Goal: Find specific page/section: Find specific page/section

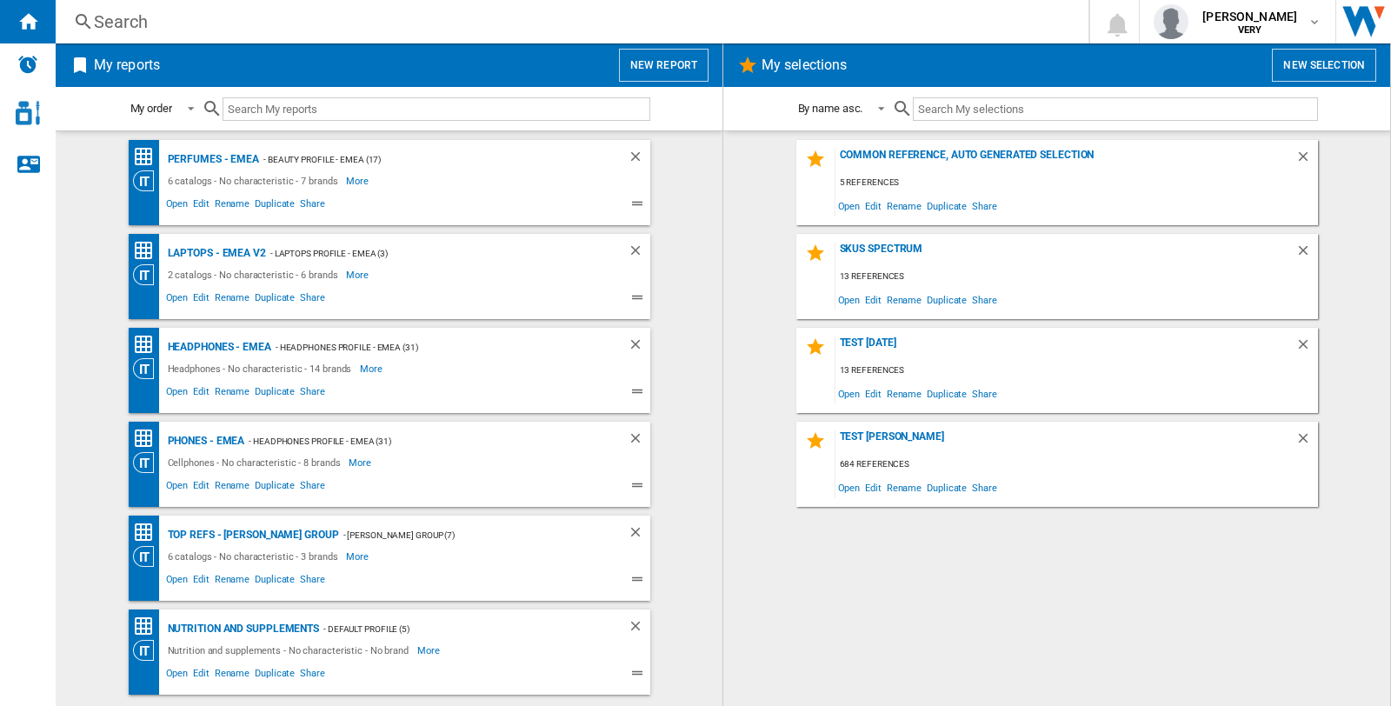
click at [128, 21] on div "Search" at bounding box center [569, 22] width 950 height 24
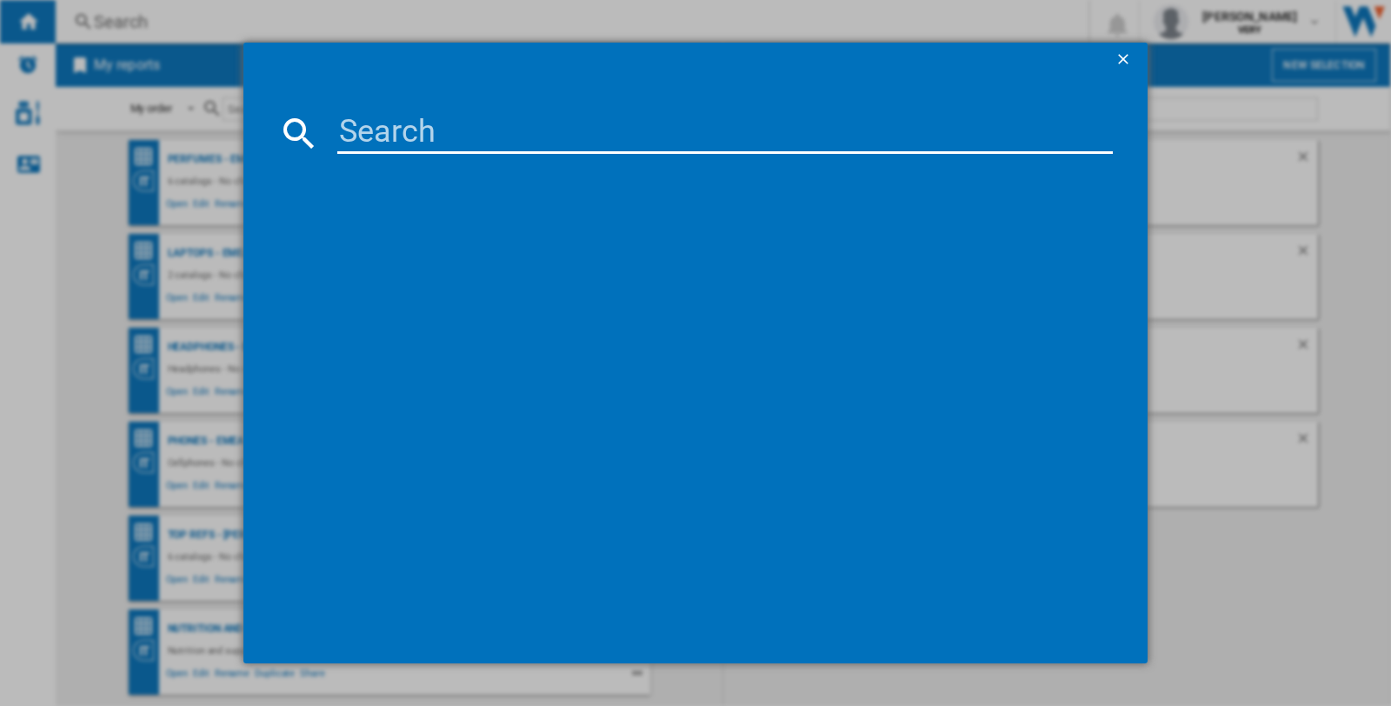
click at [459, 137] on input at bounding box center [725, 133] width 776 height 42
paste input "russell hobbs 20441 stainless steel"
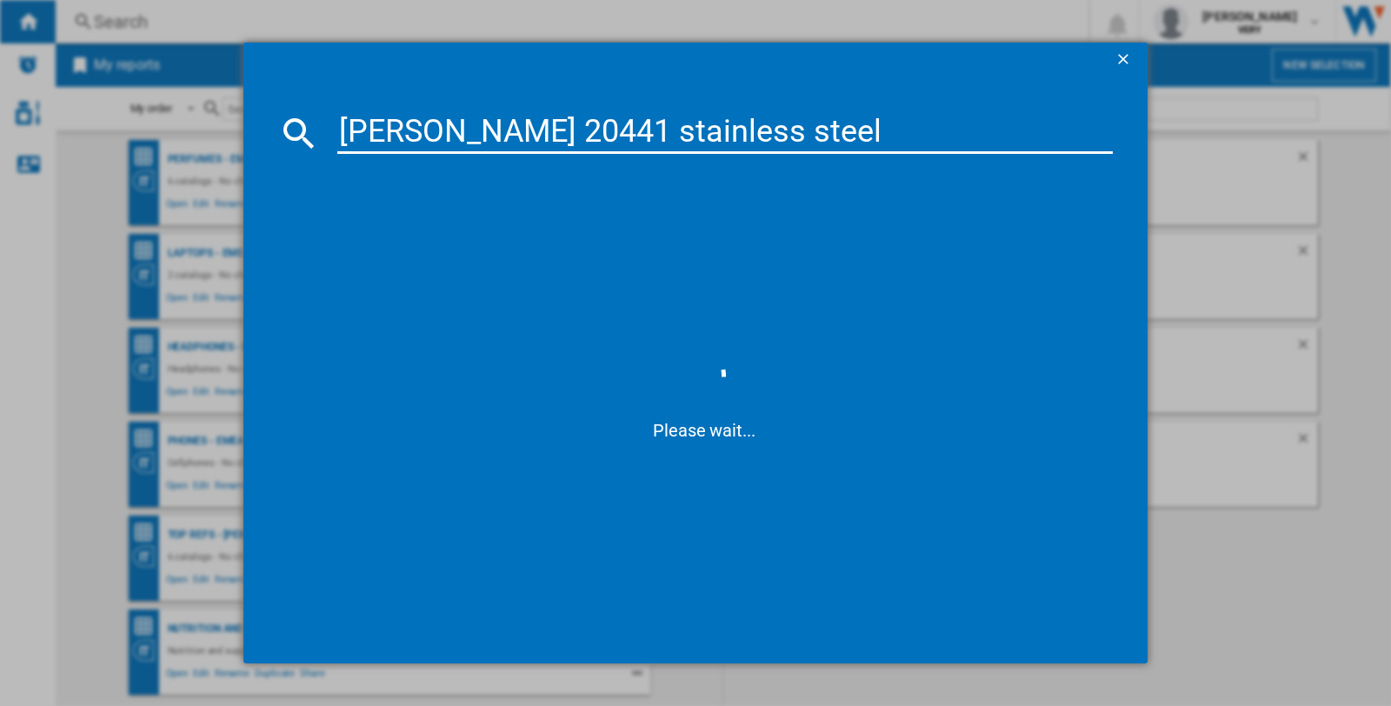
click at [838, 129] on input "russell hobbs 20441 stainless steel" at bounding box center [725, 133] width 776 height 42
click at [386, 114] on input "russell hobbs 20441 stainless steel" at bounding box center [725, 133] width 776 height 42
click at [838, 135] on input "russell hobbs 20441 stainless steel" at bounding box center [725, 133] width 776 height 42
click at [852, 131] on input "russell hobbs 20441 stainless steel" at bounding box center [725, 133] width 776 height 42
click at [883, 115] on input "russell hobbs 20441 stainless steel" at bounding box center [725, 133] width 776 height 42
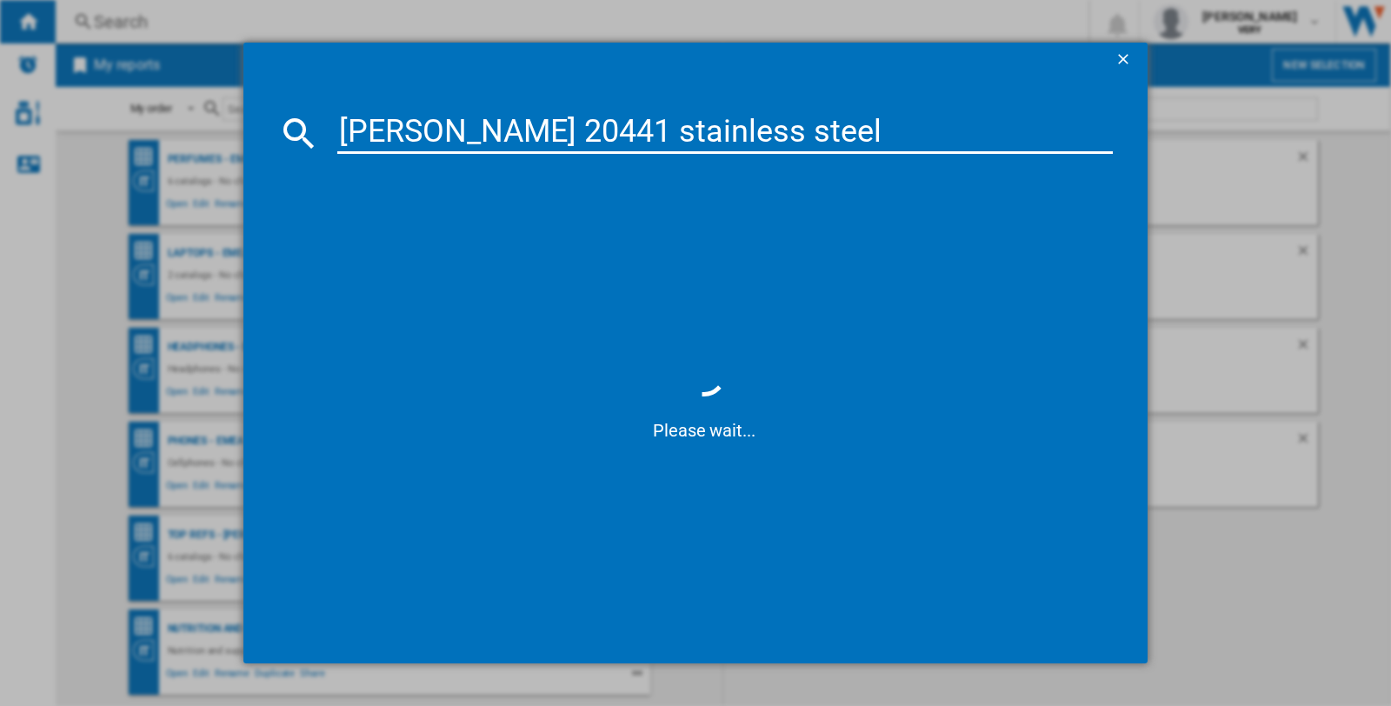
drag, startPoint x: 833, startPoint y: 128, endPoint x: 297, endPoint y: 139, distance: 536.6
click at [297, 139] on div "russell hobbs 20441 stainless steel" at bounding box center [695, 133] width 835 height 42
paste input "[PERSON_NAME] 20441 STAINLESS STEEL 1.7L"
type input "[PERSON_NAME] 20441 STAINLESS STEEL 1.7L"
click at [466, 135] on input "[PERSON_NAME] 20441 STAINLESS STEEL 1.7L" at bounding box center [725, 133] width 776 height 42
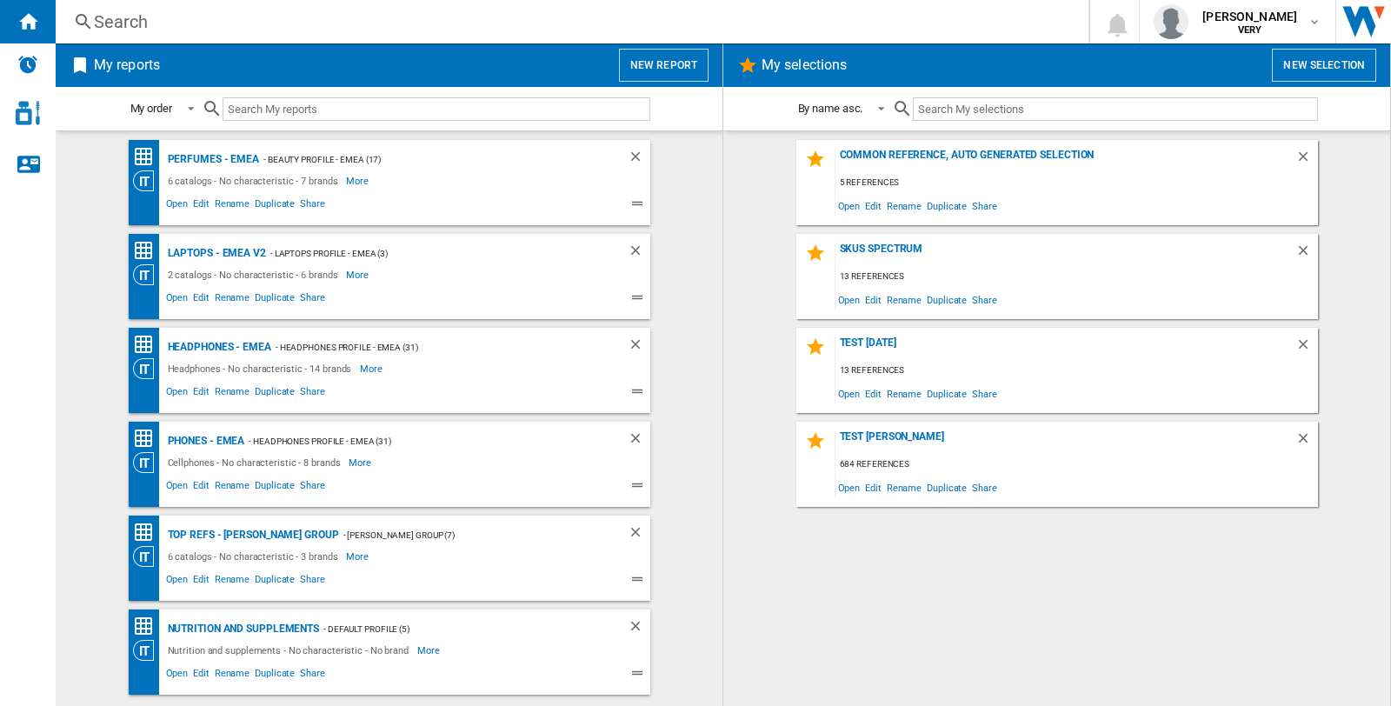
click at [110, 20] on div "Search" at bounding box center [569, 22] width 950 height 24
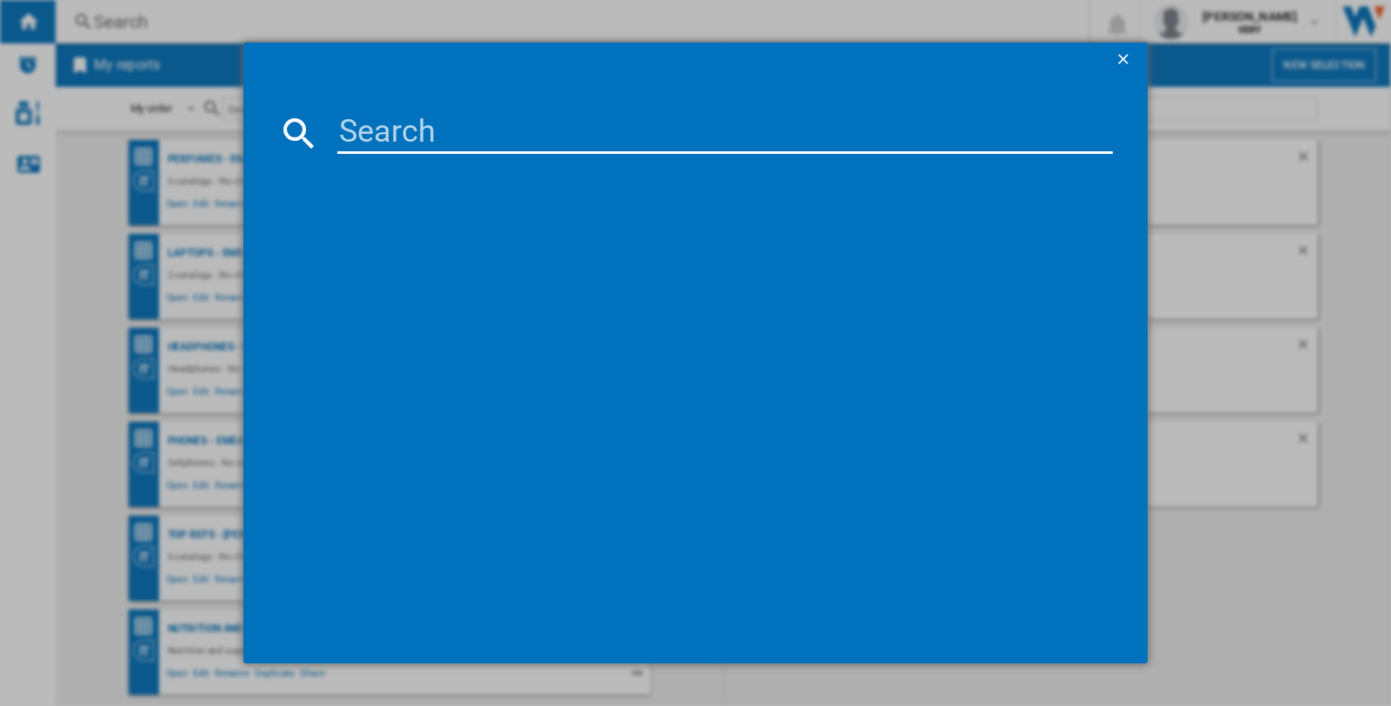
click at [351, 126] on input at bounding box center [725, 133] width 776 height 42
paste input "[PERSON_NAME] 20441 STAINLESS STEEL 1.7L"
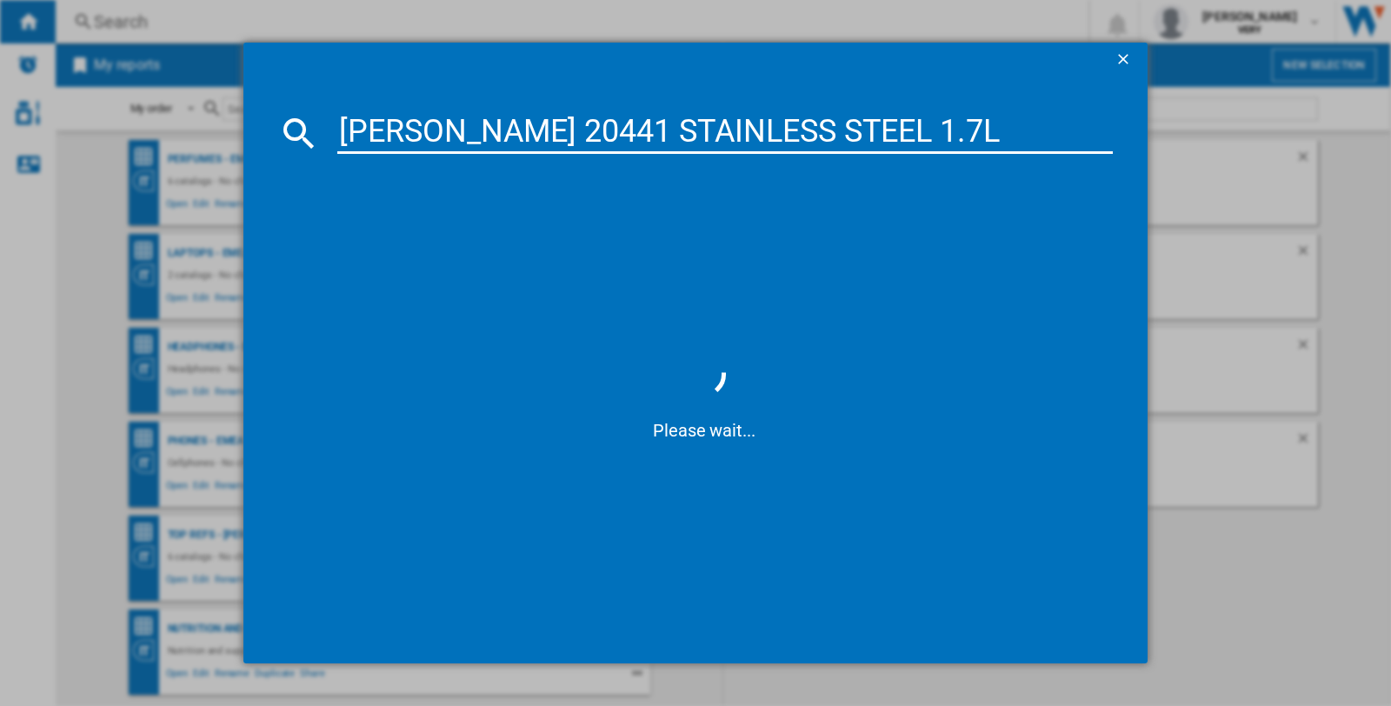
type input "[PERSON_NAME] 20441 STAINLESS STEEL 1.7L"
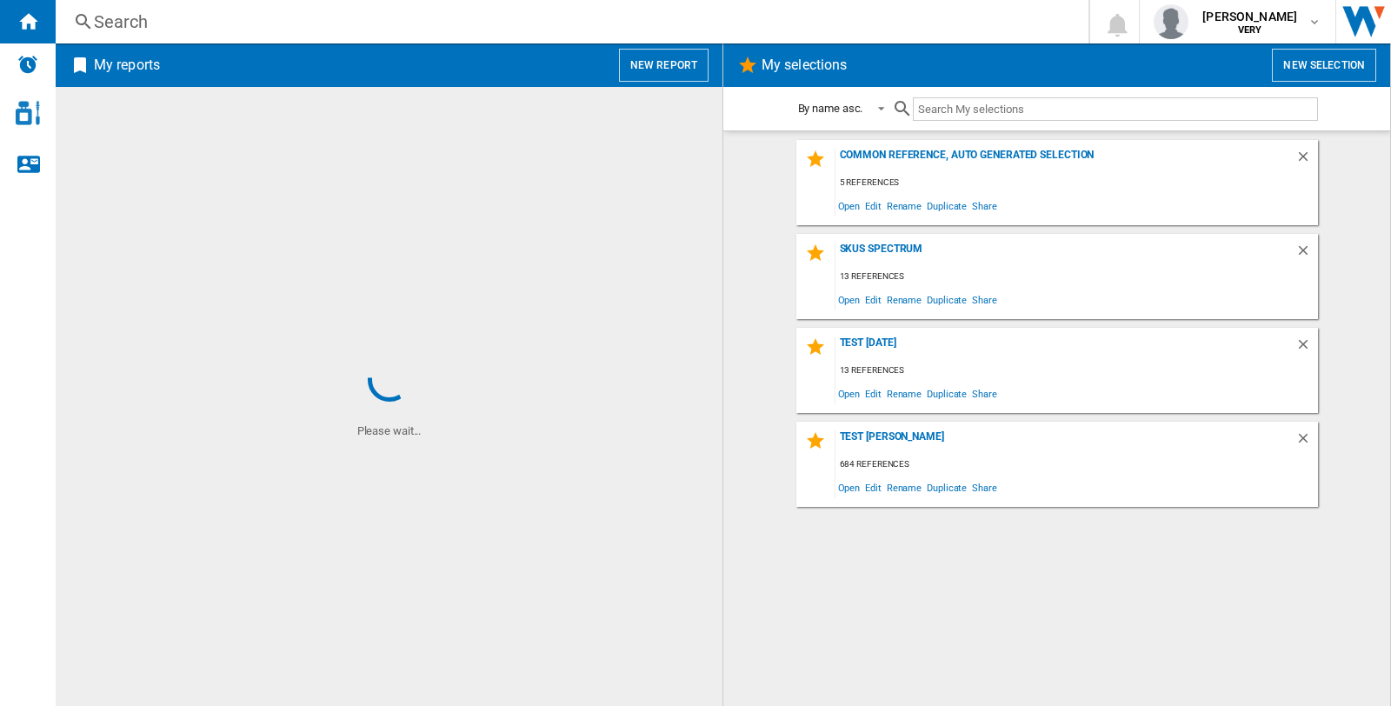
click at [101, 15] on div "Search" at bounding box center [569, 22] width 950 height 24
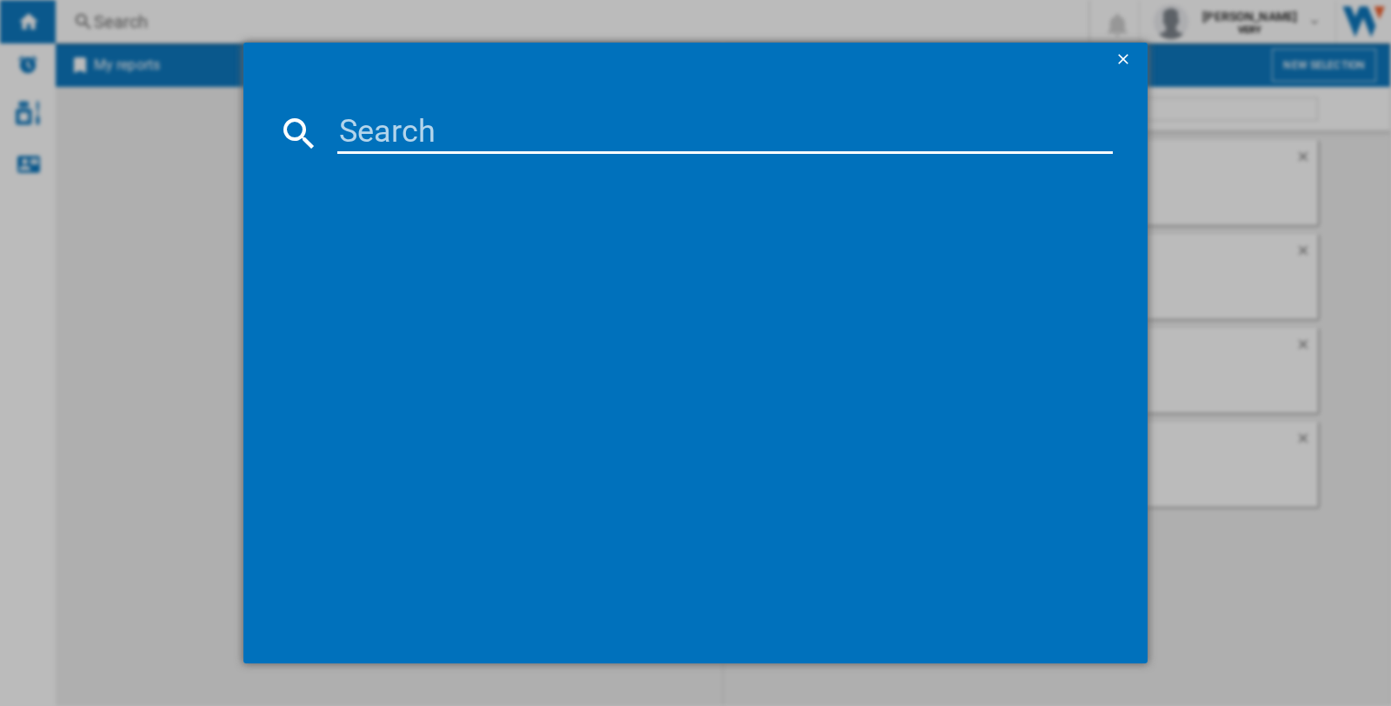
click at [449, 142] on input at bounding box center [725, 133] width 776 height 42
paste input "[PERSON_NAME] 20441 STAINLESS STEEL 1.7L"
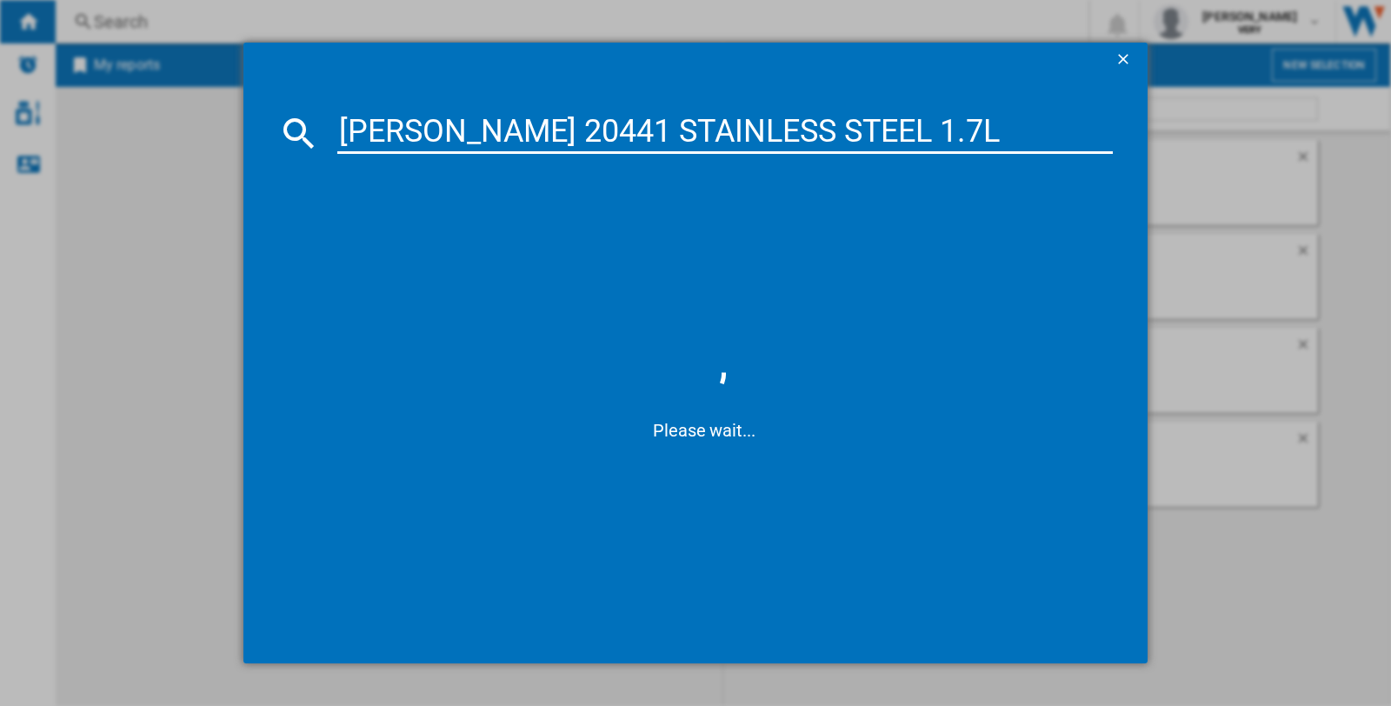
type input "[PERSON_NAME] 20441 STAINLESS STEEL 1.7L"
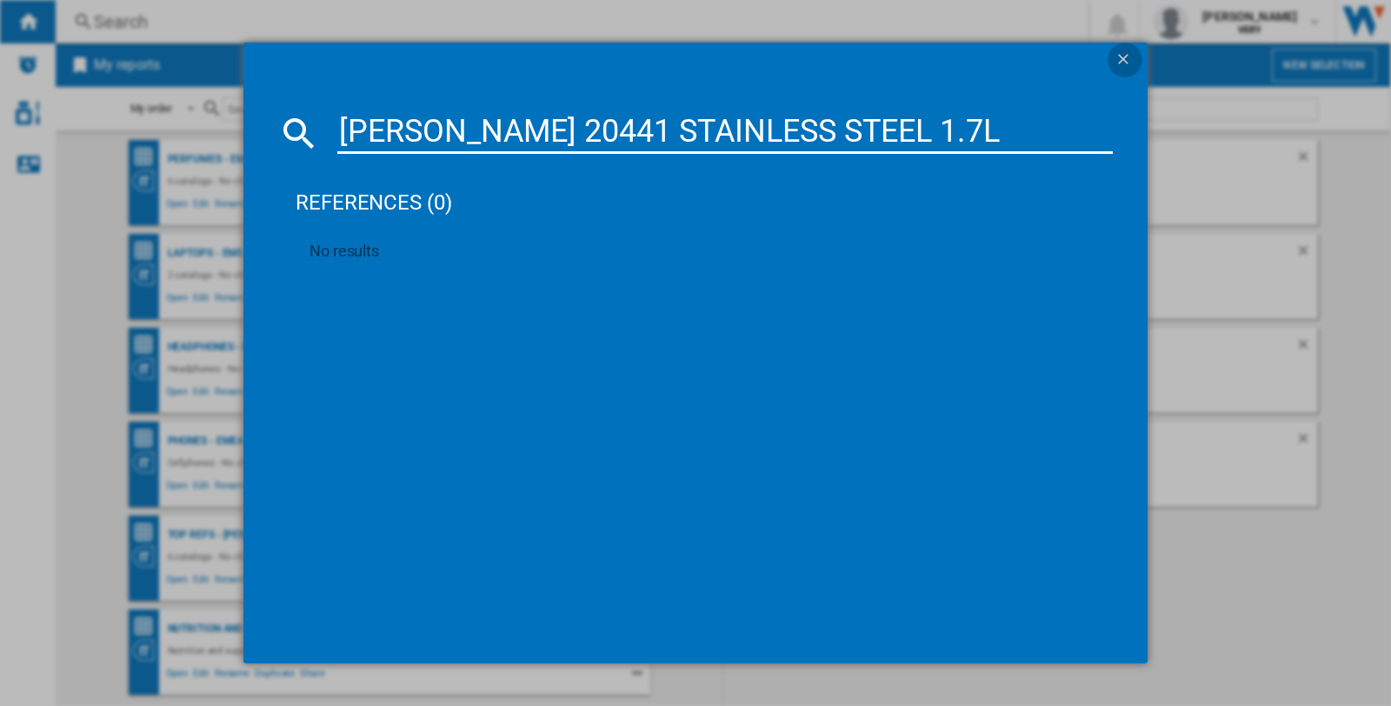
click at [1126, 53] on ng-md-icon "getI18NText('BUTTONS.CLOSE_DIALOG')" at bounding box center [1125, 60] width 21 height 21
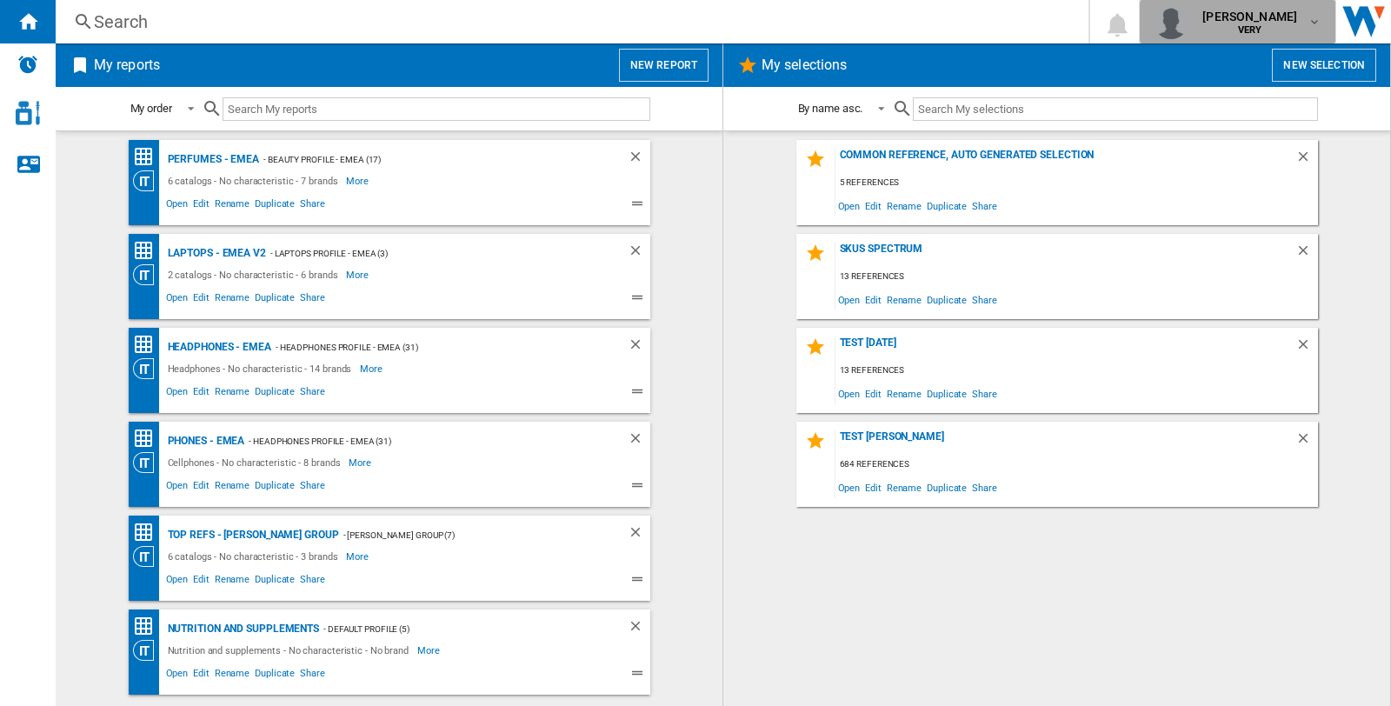
click at [1320, 22] on md-icon "button" at bounding box center [1315, 22] width 14 height 14
